Goal: Check status: Check status

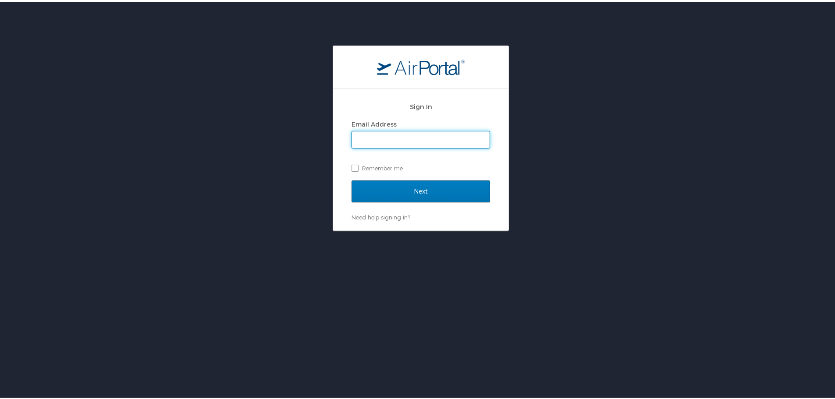
type input "[PERSON_NAME][EMAIL_ADDRESS][PERSON_NAME][DOMAIN_NAME]"
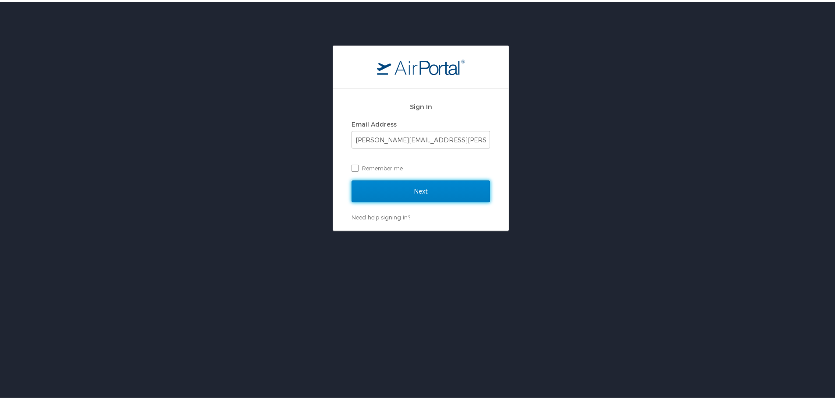
click at [404, 190] on input "Next" at bounding box center [421, 190] width 139 height 22
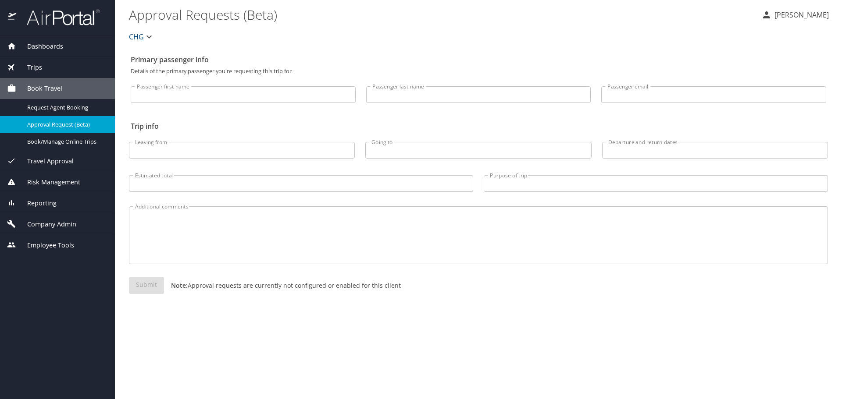
click at [50, 205] on span "Reporting" at bounding box center [36, 204] width 40 height 10
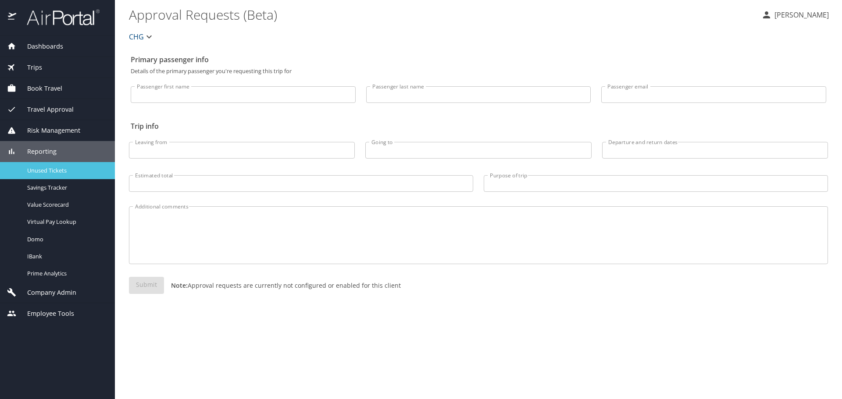
click at [50, 170] on span "Unused Tickets" at bounding box center [65, 171] width 77 height 8
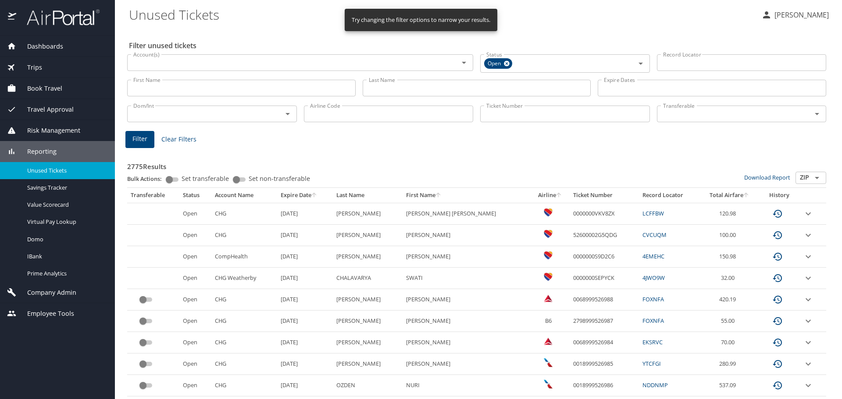
click at [678, 53] on div "Record Locator Record Locator" at bounding box center [741, 62] width 177 height 31
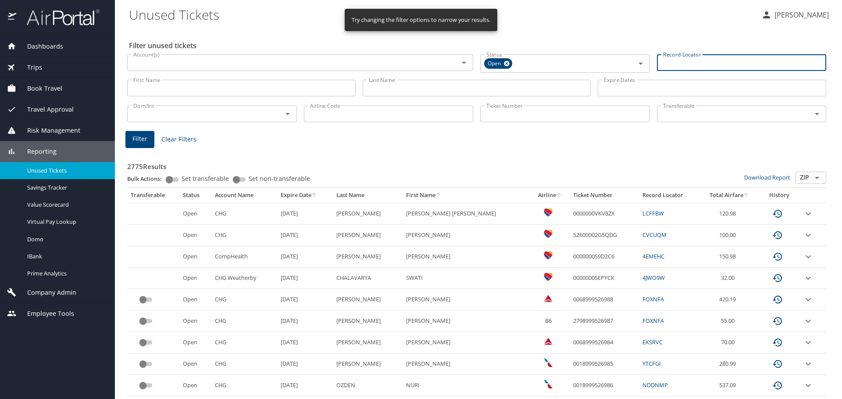
click at [678, 63] on input "Record Locator" at bounding box center [742, 62] width 170 height 17
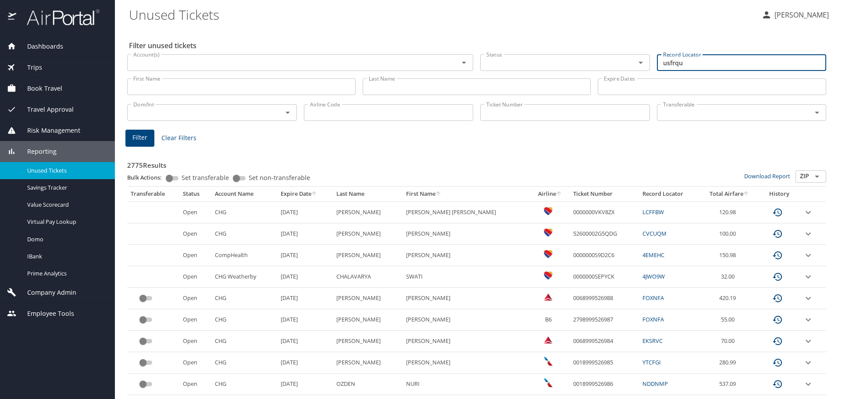
click at [141, 140] on span "Filter" at bounding box center [139, 137] width 15 height 11
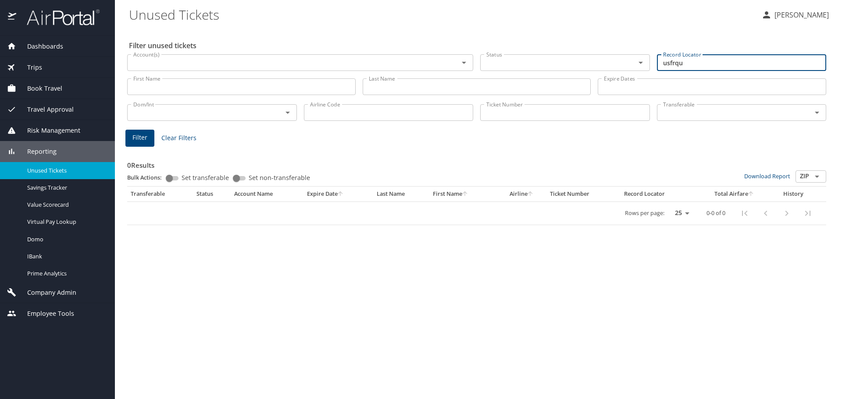
click at [692, 59] on input "usfrqu" at bounding box center [742, 62] width 170 height 17
type input "u"
click at [146, 86] on input "First Name" at bounding box center [241, 86] width 228 height 17
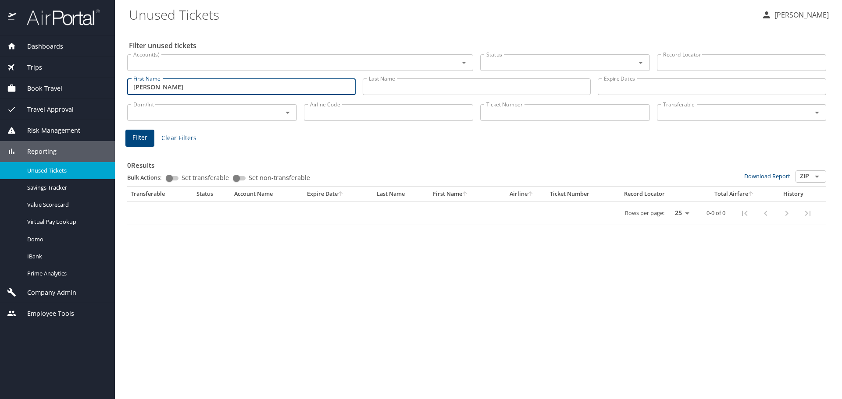
type input "[PERSON_NAME]"
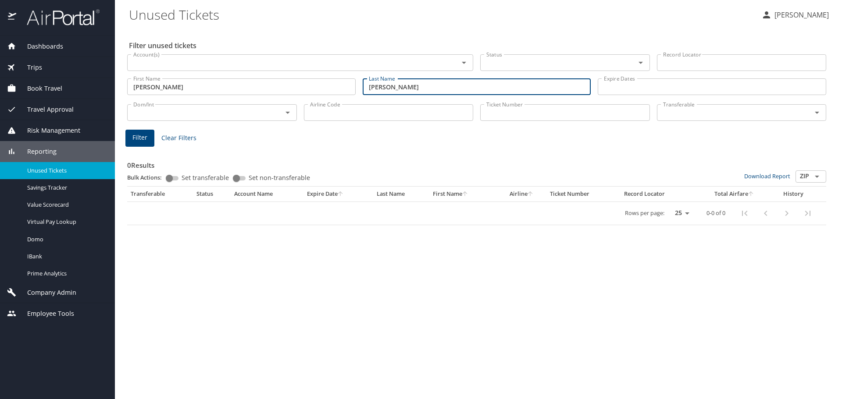
type input "[PERSON_NAME]"
click at [135, 142] on span "Filter" at bounding box center [139, 137] width 15 height 11
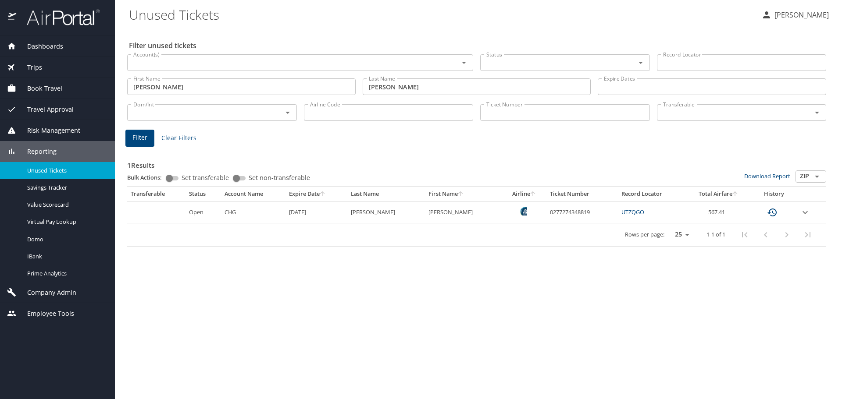
click at [804, 214] on icon "expand row" at bounding box center [805, 212] width 11 height 11
